Goal: Complete application form: Complete application form

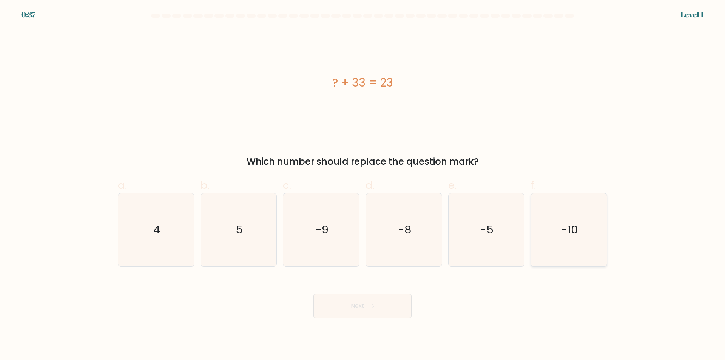
click at [574, 241] on icon "-10" at bounding box center [569, 229] width 73 height 73
click at [363, 185] on input "f. -10" at bounding box center [363, 182] width 0 height 5
radio input "true"
click at [384, 309] on button "Next" at bounding box center [363, 306] width 98 height 24
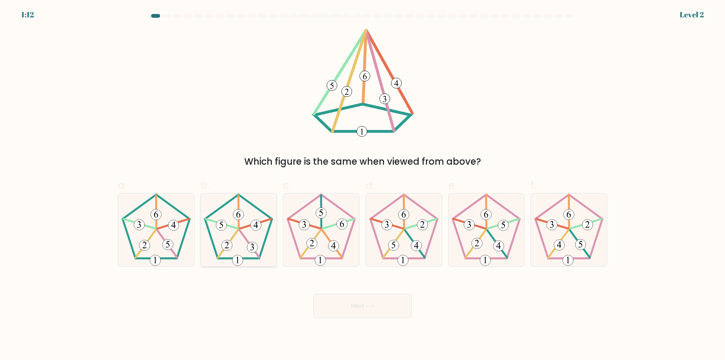
click at [246, 240] on 341 at bounding box center [250, 243] width 20 height 27
click at [363, 185] on input "b." at bounding box center [363, 182] width 0 height 5
radio input "true"
click at [380, 314] on button "Next" at bounding box center [363, 306] width 98 height 24
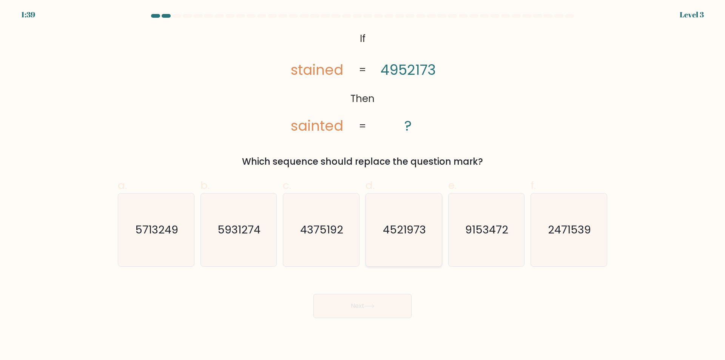
click at [399, 235] on text "4521973" at bounding box center [404, 229] width 43 height 15
click at [363, 185] on input "d. 4521973" at bounding box center [363, 182] width 0 height 5
radio input "true"
click at [366, 307] on icon at bounding box center [370, 306] width 10 height 4
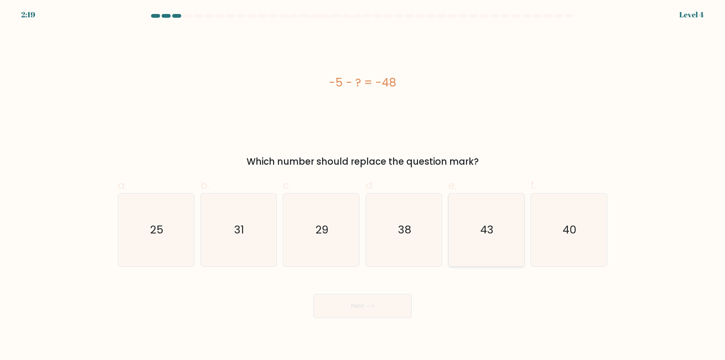
click at [507, 220] on icon "43" at bounding box center [486, 229] width 73 height 73
click at [363, 185] on input "e. 43" at bounding box center [363, 182] width 0 height 5
radio input "true"
click at [383, 300] on button "Next" at bounding box center [363, 306] width 98 height 24
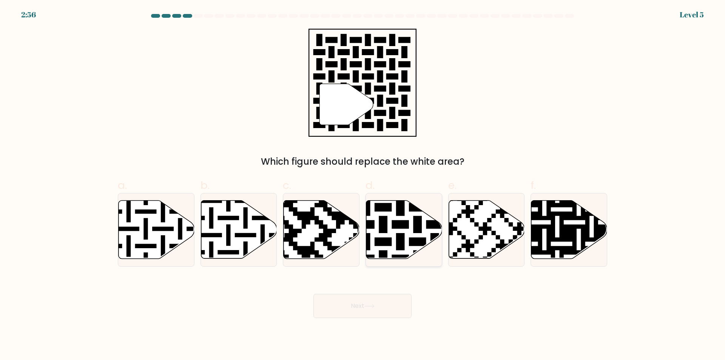
click at [404, 219] on icon at bounding box center [404, 230] width 76 height 58
click at [363, 185] on input "d." at bounding box center [363, 182] width 0 height 5
radio input "true"
click at [371, 296] on button "Next" at bounding box center [363, 306] width 98 height 24
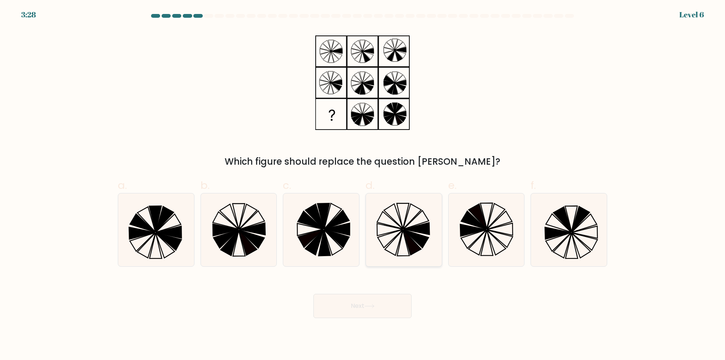
click at [405, 229] on icon at bounding box center [417, 228] width 26 height 12
click at [363, 185] on input "d." at bounding box center [363, 182] width 0 height 5
radio input "true"
click at [361, 311] on button "Next" at bounding box center [363, 306] width 98 height 24
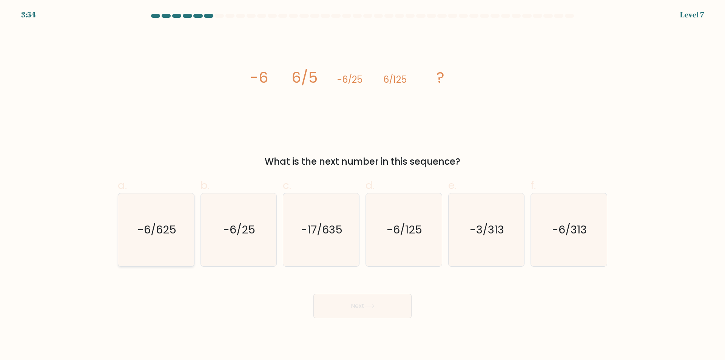
click at [161, 239] on icon "-6/625" at bounding box center [156, 229] width 73 height 73
click at [363, 185] on input "a. -6/625" at bounding box center [363, 182] width 0 height 5
radio input "true"
click at [372, 305] on icon at bounding box center [370, 306] width 10 height 4
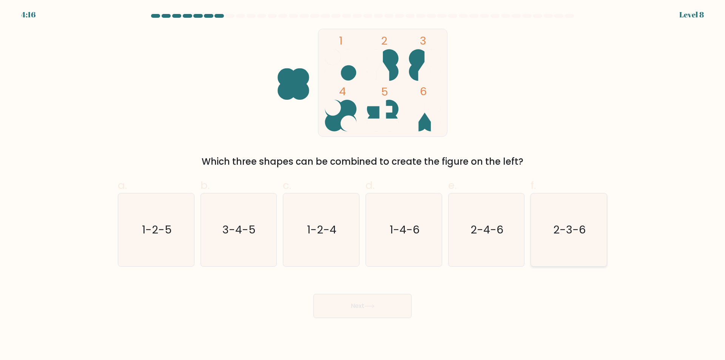
click at [567, 235] on text "2-3-6" at bounding box center [570, 229] width 32 height 15
click at [363, 185] on input "f. 2-3-6" at bounding box center [363, 182] width 0 height 5
radio input "true"
click at [373, 306] on icon at bounding box center [370, 306] width 10 height 4
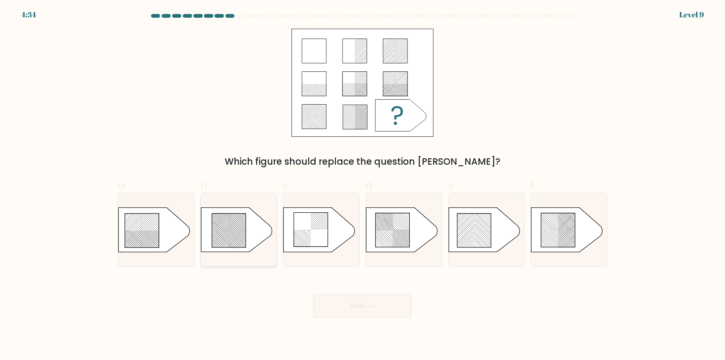
click at [233, 234] on rect at bounding box center [220, 245] width 299 height 299
click at [363, 185] on input "b." at bounding box center [363, 182] width 0 height 5
radio input "true"
click at [382, 307] on button "Next" at bounding box center [363, 306] width 98 height 24
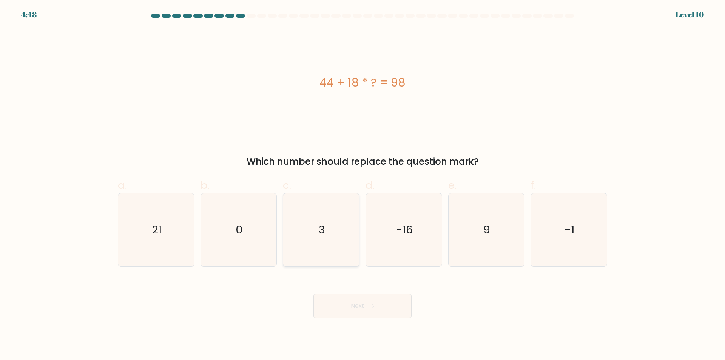
click at [318, 218] on icon "3" at bounding box center [321, 229] width 73 height 73
click at [363, 185] on input "c. 3" at bounding box center [363, 182] width 0 height 5
radio input "true"
click at [380, 307] on button "Next" at bounding box center [363, 306] width 98 height 24
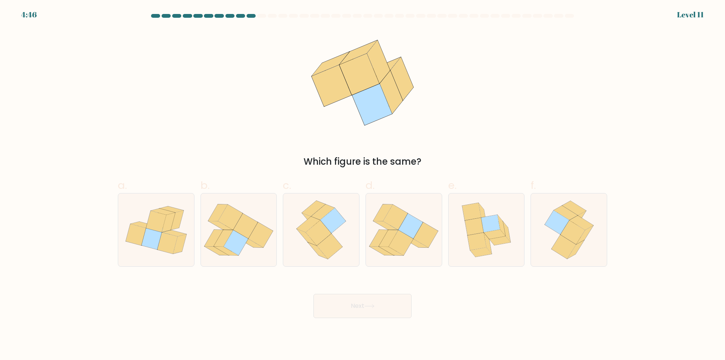
click at [388, 314] on button "Next" at bounding box center [363, 306] width 98 height 24
click at [567, 238] on icon at bounding box center [573, 233] width 25 height 24
click at [363, 185] on input "f." at bounding box center [363, 182] width 0 height 5
radio input "true"
click at [388, 299] on button "Next" at bounding box center [363, 306] width 98 height 24
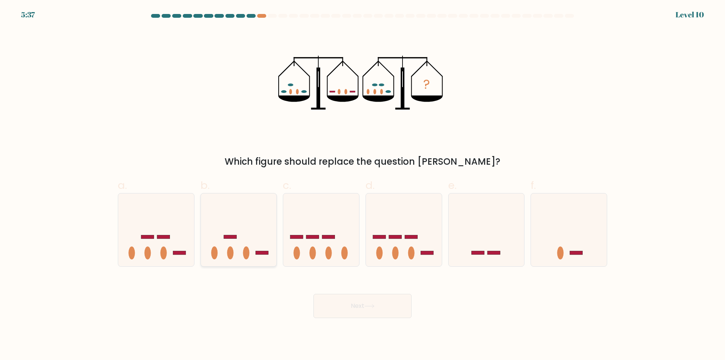
click at [241, 238] on icon at bounding box center [239, 230] width 76 height 63
click at [363, 185] on input "b." at bounding box center [363, 182] width 0 height 5
radio input "true"
click at [369, 307] on icon at bounding box center [370, 306] width 10 height 4
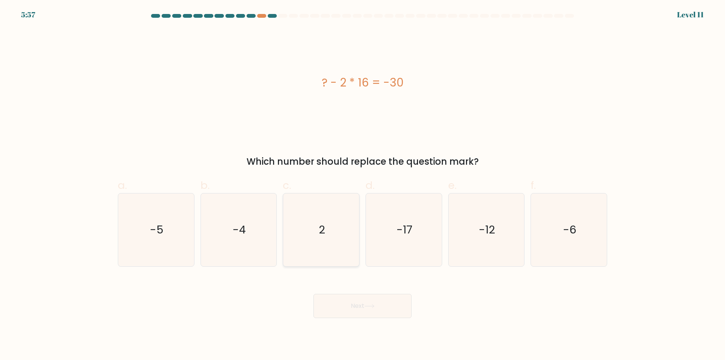
click at [341, 219] on icon "2" at bounding box center [321, 229] width 73 height 73
click at [363, 185] on input "c. 2" at bounding box center [363, 182] width 0 height 5
radio input "true"
click at [360, 311] on button "Next" at bounding box center [363, 306] width 98 height 24
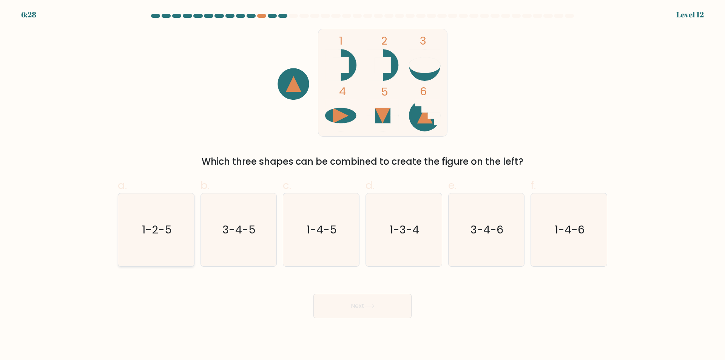
click at [158, 236] on text "1-2-5" at bounding box center [157, 229] width 30 height 15
click at [363, 185] on input "a. 1-2-5" at bounding box center [363, 182] width 0 height 5
radio input "true"
click at [356, 297] on button "Next" at bounding box center [363, 306] width 98 height 24
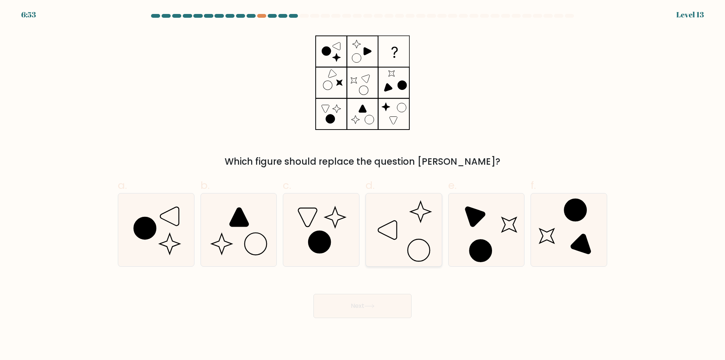
click at [420, 233] on icon at bounding box center [404, 229] width 73 height 73
click at [363, 185] on input "d." at bounding box center [363, 182] width 0 height 5
radio input "true"
click at [369, 312] on button "Next" at bounding box center [363, 306] width 98 height 24
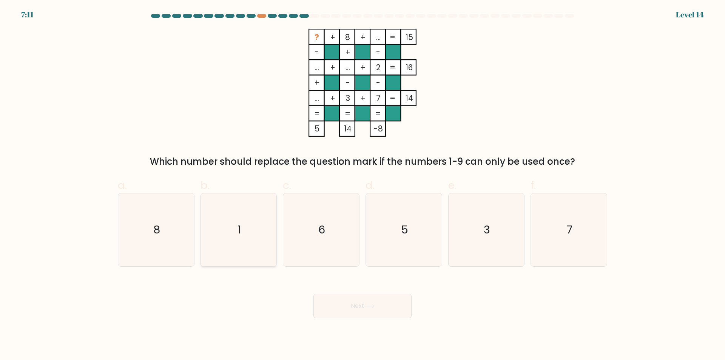
click at [226, 244] on icon "1" at bounding box center [238, 229] width 73 height 73
click at [363, 185] on input "b. 1" at bounding box center [363, 182] width 0 height 5
radio input "true"
click at [569, 238] on icon "7" at bounding box center [569, 229] width 73 height 73
click at [363, 185] on input "f. 7" at bounding box center [363, 182] width 0 height 5
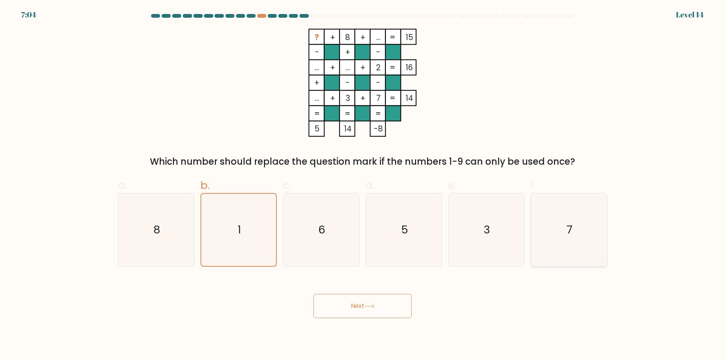
radio input "true"
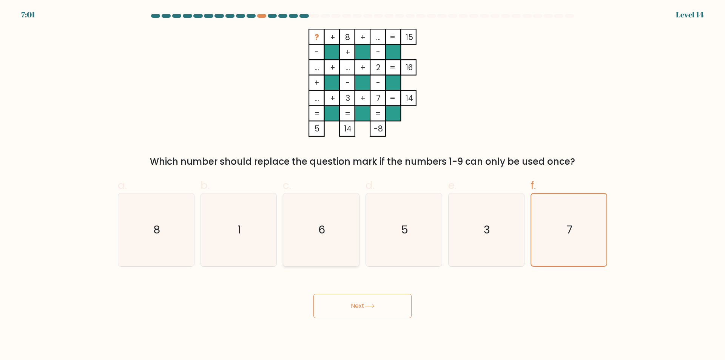
click at [318, 231] on icon "6" at bounding box center [321, 229] width 73 height 73
click at [363, 185] on input "c. 6" at bounding box center [363, 182] width 0 height 5
radio input "true"
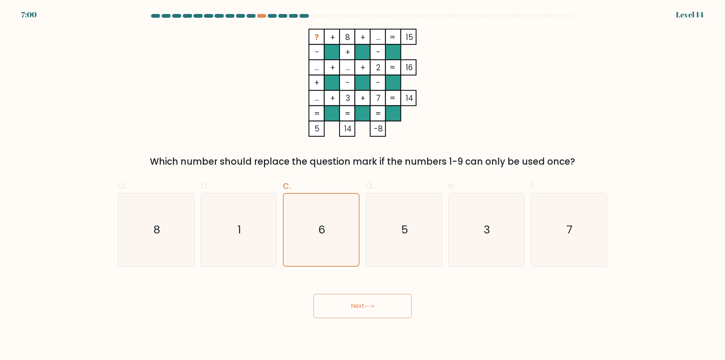
click at [363, 308] on button "Next" at bounding box center [363, 306] width 98 height 24
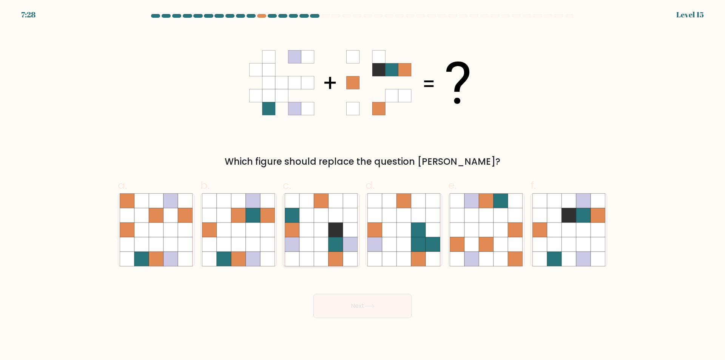
click at [339, 247] on icon at bounding box center [336, 244] width 14 height 14
click at [363, 185] on input "c." at bounding box center [363, 182] width 0 height 5
radio input "true"
click at [380, 312] on button "Next" at bounding box center [363, 306] width 98 height 24
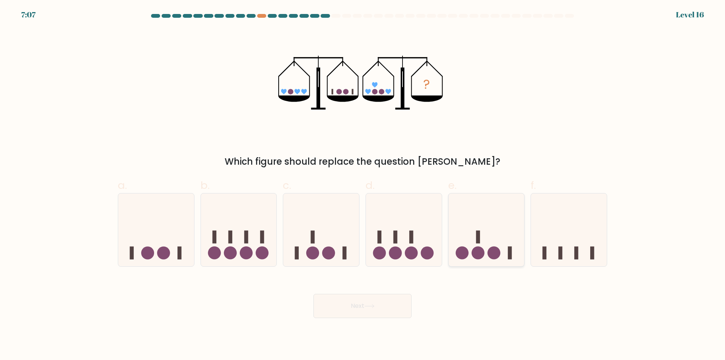
click at [481, 247] on icon at bounding box center [487, 230] width 76 height 63
click at [363, 185] on input "e." at bounding box center [363, 182] width 0 height 5
radio input "true"
click at [397, 300] on button "Next" at bounding box center [363, 306] width 98 height 24
click at [492, 236] on icon at bounding box center [486, 230] width 75 height 62
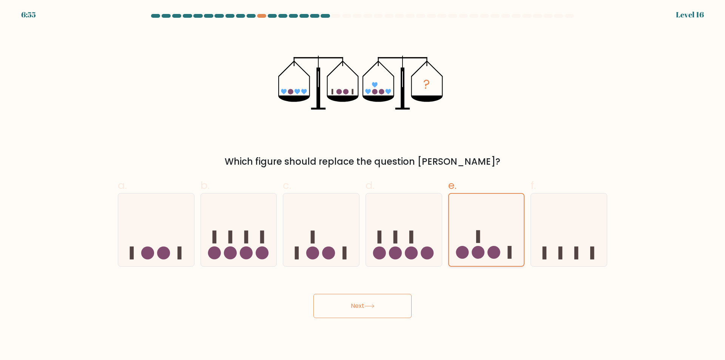
click at [363, 185] on input "e." at bounding box center [363, 182] width 0 height 5
click at [492, 236] on icon at bounding box center [486, 230] width 75 height 62
click at [363, 185] on input "e." at bounding box center [363, 182] width 0 height 5
click at [383, 300] on button "Next" at bounding box center [363, 306] width 98 height 24
click at [379, 306] on button "Next" at bounding box center [363, 306] width 98 height 24
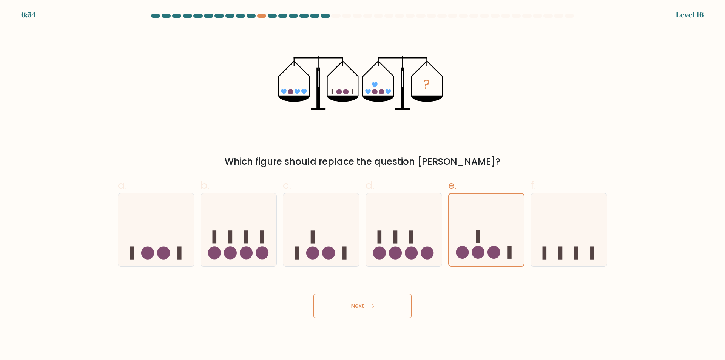
click at [379, 306] on button "Next" at bounding box center [363, 306] width 98 height 24
click at [378, 305] on button "Next" at bounding box center [363, 306] width 98 height 24
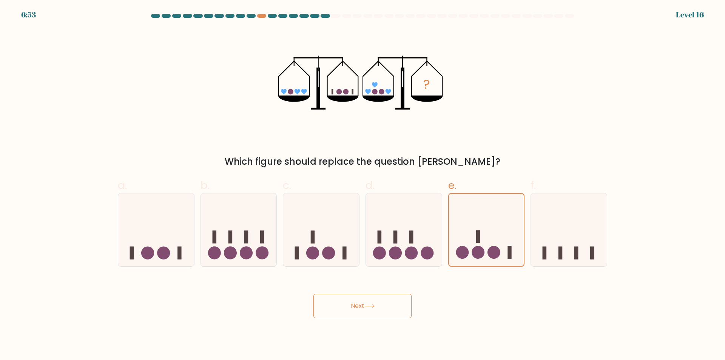
drag, startPoint x: 378, startPoint y: 305, endPoint x: 129, endPoint y: 24, distance: 375.4
click at [377, 304] on button "Next" at bounding box center [363, 306] width 98 height 24
click at [484, 238] on icon at bounding box center [487, 230] width 76 height 63
click at [363, 185] on input "e." at bounding box center [363, 182] width 0 height 5
radio input "true"
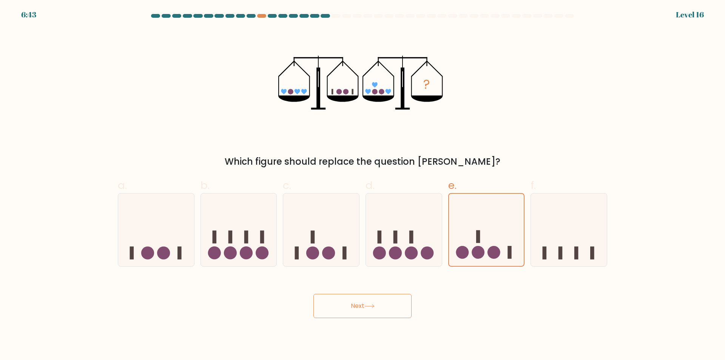
click at [374, 315] on button "Next" at bounding box center [363, 306] width 98 height 24
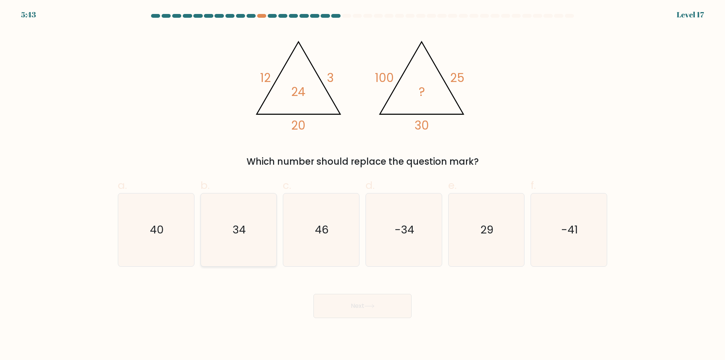
click at [258, 239] on icon "34" at bounding box center [238, 229] width 73 height 73
click at [363, 185] on input "b. 34" at bounding box center [363, 182] width 0 height 5
radio input "true"
click at [369, 306] on icon at bounding box center [370, 306] width 10 height 4
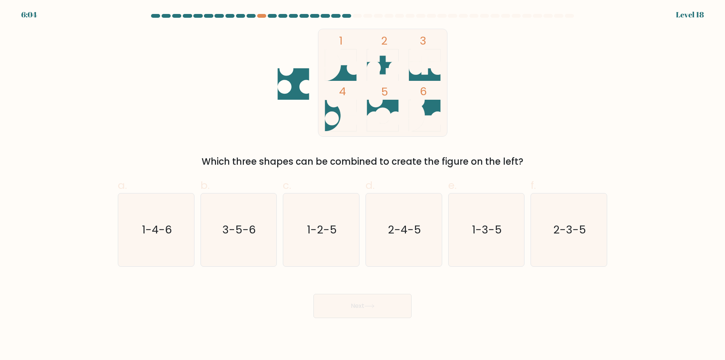
click at [434, 117] on icon at bounding box center [425, 124] width 32 height 16
click at [154, 237] on text "1-4-6" at bounding box center [157, 229] width 30 height 15
click at [363, 185] on input "a. 1-4-6" at bounding box center [363, 182] width 0 height 5
radio input "true"
click at [381, 303] on button "Next" at bounding box center [363, 306] width 98 height 24
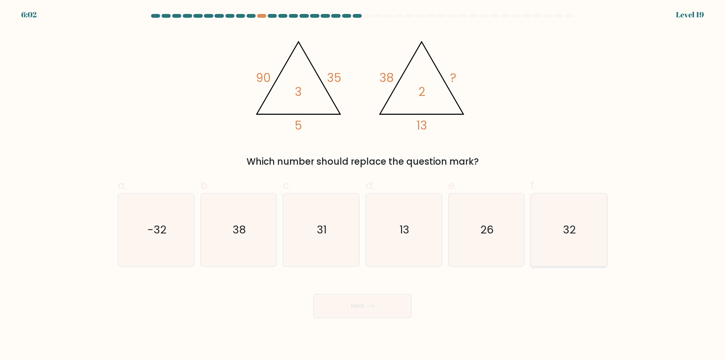
click at [581, 238] on icon "32" at bounding box center [569, 229] width 73 height 73
click at [363, 185] on input "f. 32" at bounding box center [363, 182] width 0 height 5
radio input "true"
click at [380, 312] on button "Next" at bounding box center [363, 306] width 98 height 24
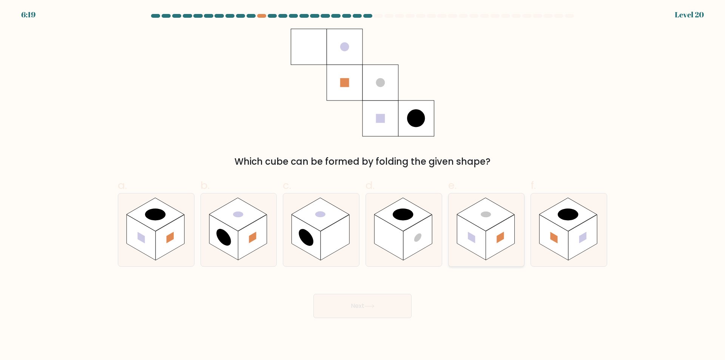
click at [487, 242] on rect at bounding box center [500, 238] width 29 height 46
click at [363, 185] on input "e." at bounding box center [363, 182] width 0 height 5
radio input "true"
click at [392, 304] on button "Next" at bounding box center [363, 306] width 98 height 24
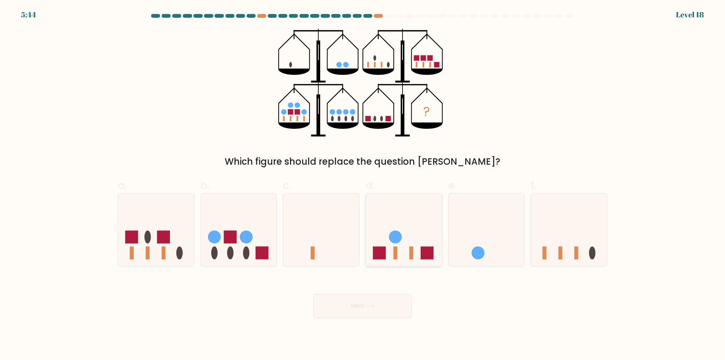
click at [396, 236] on circle at bounding box center [395, 236] width 13 height 13
click at [363, 185] on input "d." at bounding box center [363, 182] width 0 height 5
radio input "true"
click at [393, 315] on button "Next" at bounding box center [363, 306] width 98 height 24
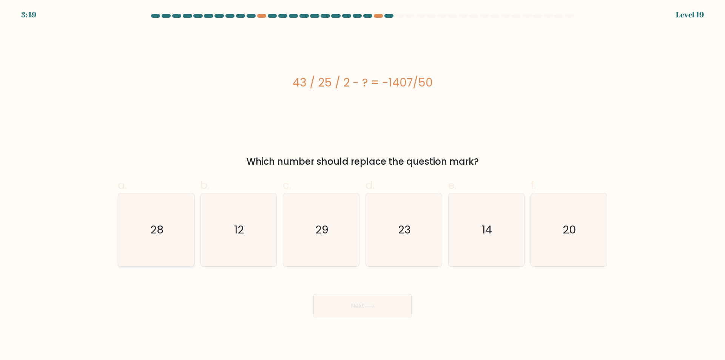
click at [162, 244] on icon "28" at bounding box center [156, 229] width 73 height 73
click at [363, 185] on input "a. 28" at bounding box center [363, 182] width 0 height 5
radio input "true"
click at [362, 303] on button "Next" at bounding box center [363, 306] width 98 height 24
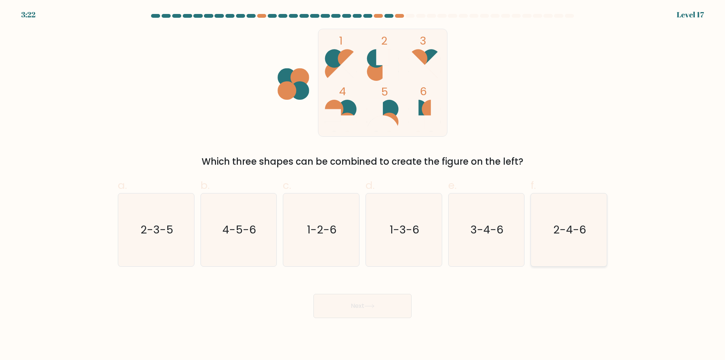
click at [574, 232] on text "2-4-6" at bounding box center [569, 229] width 33 height 15
click at [363, 185] on input "f. 2-4-6" at bounding box center [363, 182] width 0 height 5
radio input "true"
click at [334, 309] on button "Next" at bounding box center [363, 306] width 98 height 24
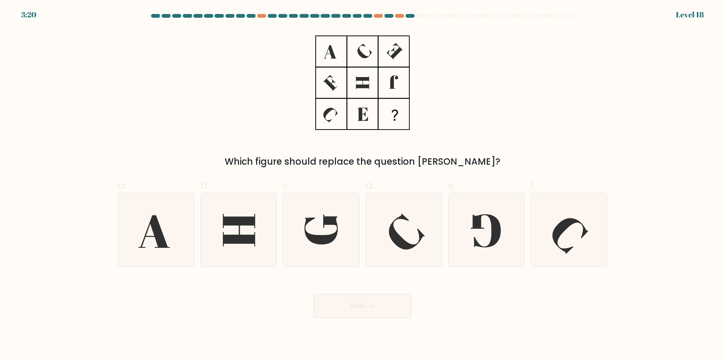
click at [375, 308] on icon at bounding box center [370, 306] width 10 height 4
click at [245, 227] on icon at bounding box center [238, 229] width 73 height 73
click at [363, 185] on input "b." at bounding box center [363, 182] width 0 height 5
radio input "true"
click at [466, 114] on div "Which figure should replace the question [PERSON_NAME]?" at bounding box center [362, 99] width 499 height 140
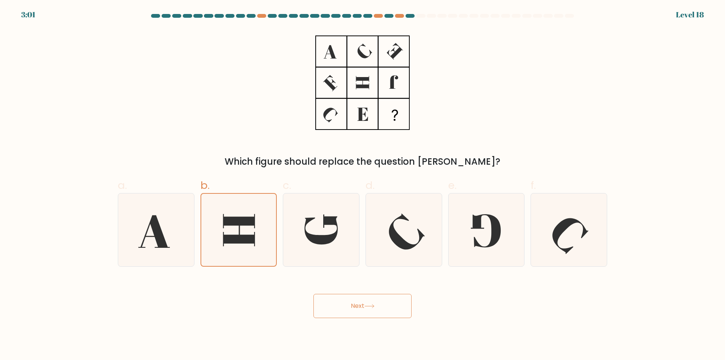
click at [361, 309] on button "Next" at bounding box center [363, 306] width 98 height 24
